Goal: Find specific page/section: Find specific page/section

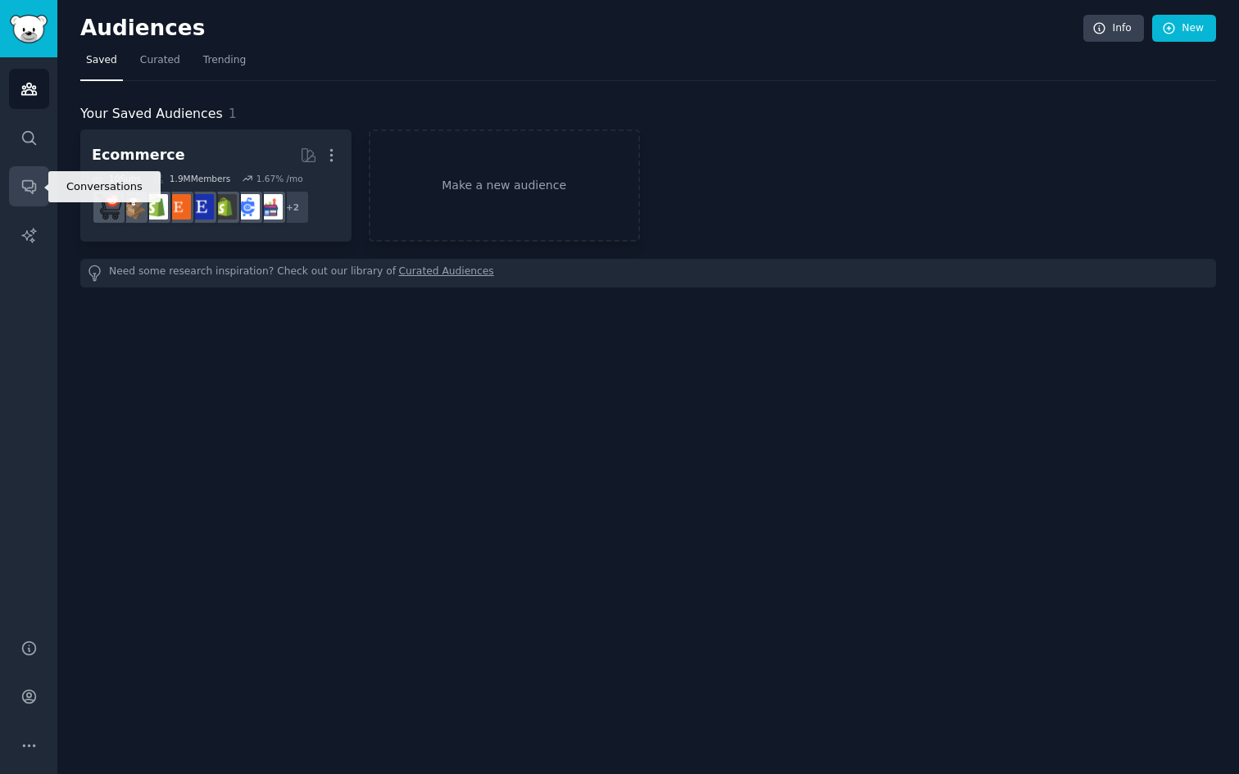
click at [22, 180] on icon "Sidebar" at bounding box center [28, 186] width 17 height 17
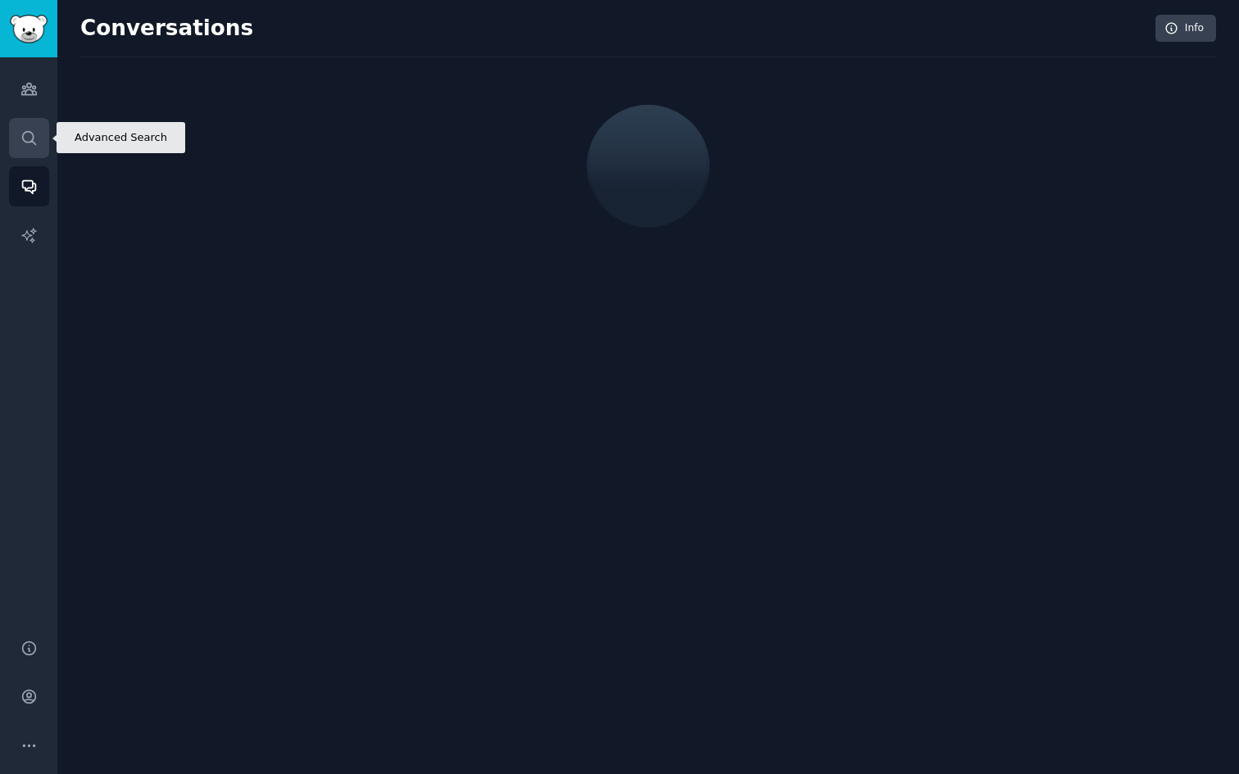
click at [31, 130] on icon "Sidebar" at bounding box center [28, 137] width 17 height 17
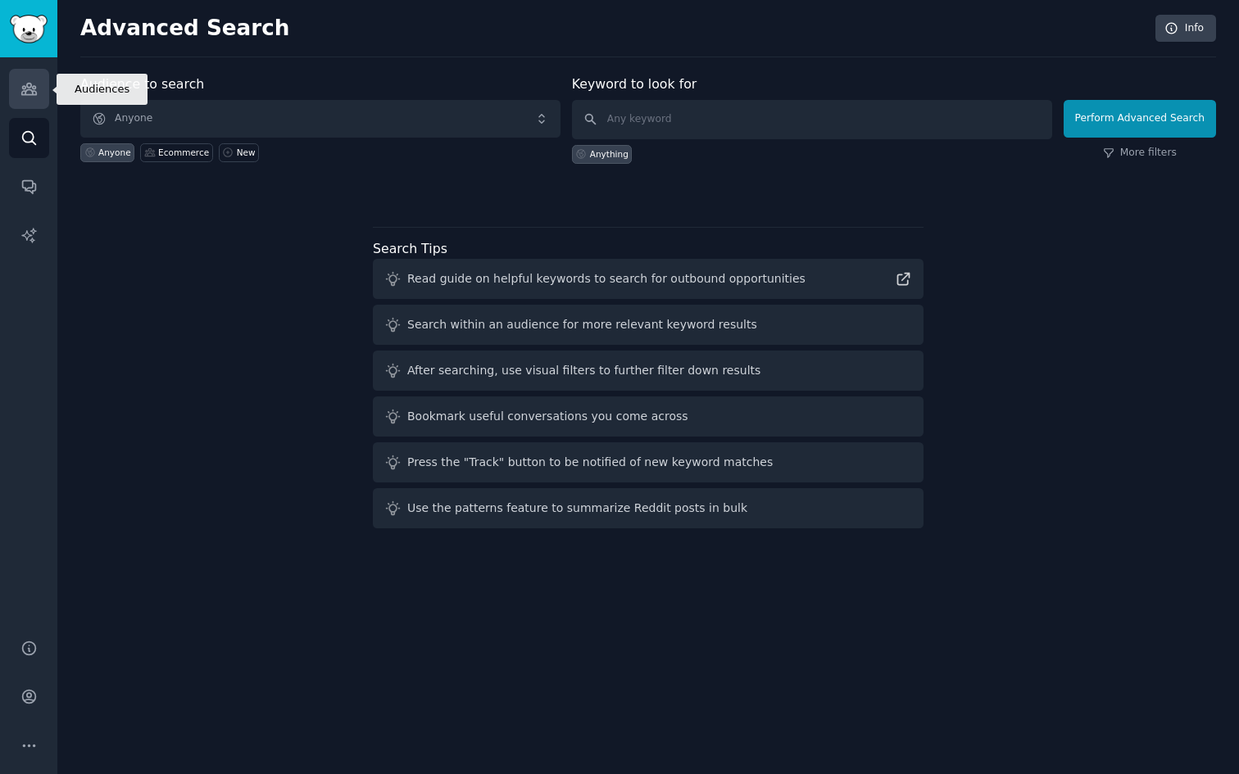
click at [32, 93] on icon "Sidebar" at bounding box center [28, 89] width 15 height 11
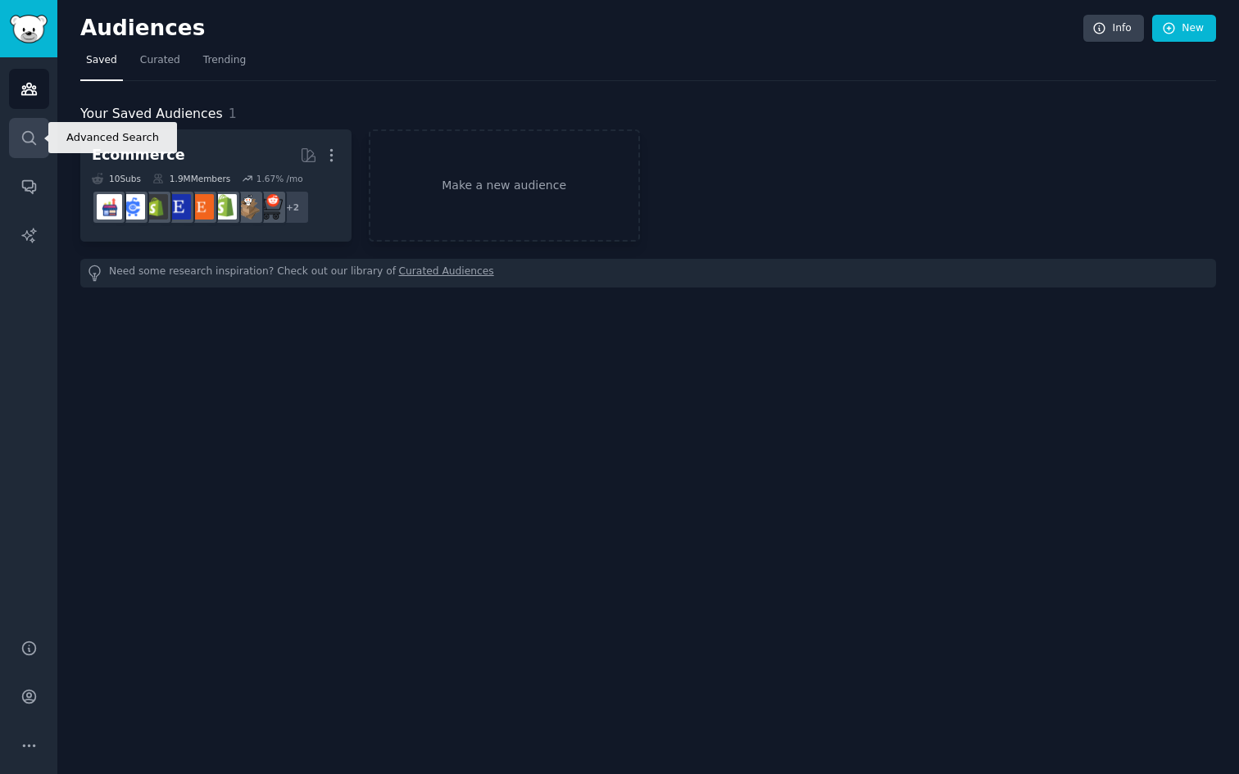
click at [32, 151] on link "Search" at bounding box center [29, 138] width 40 height 40
